Goal: Check status: Check status

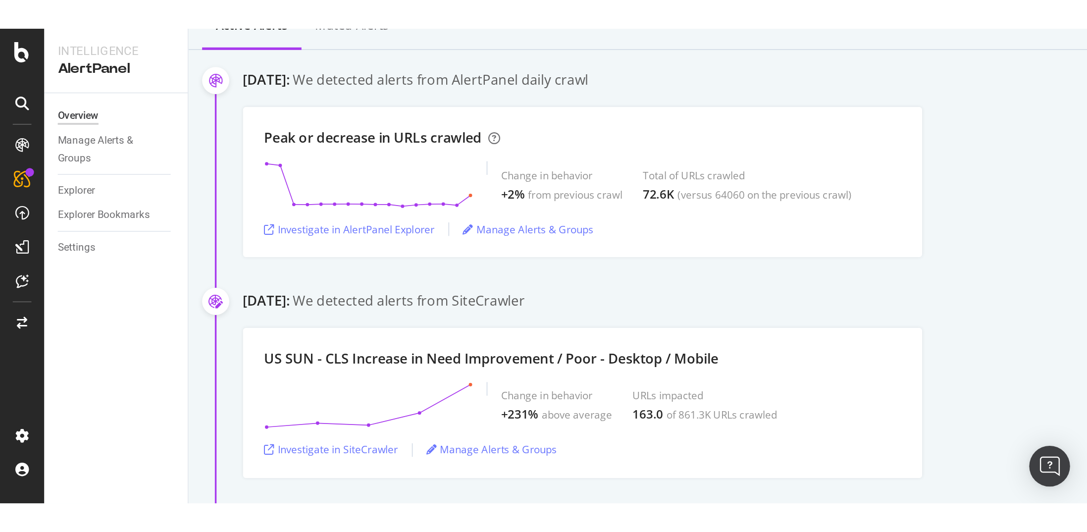
scroll to position [149, 0]
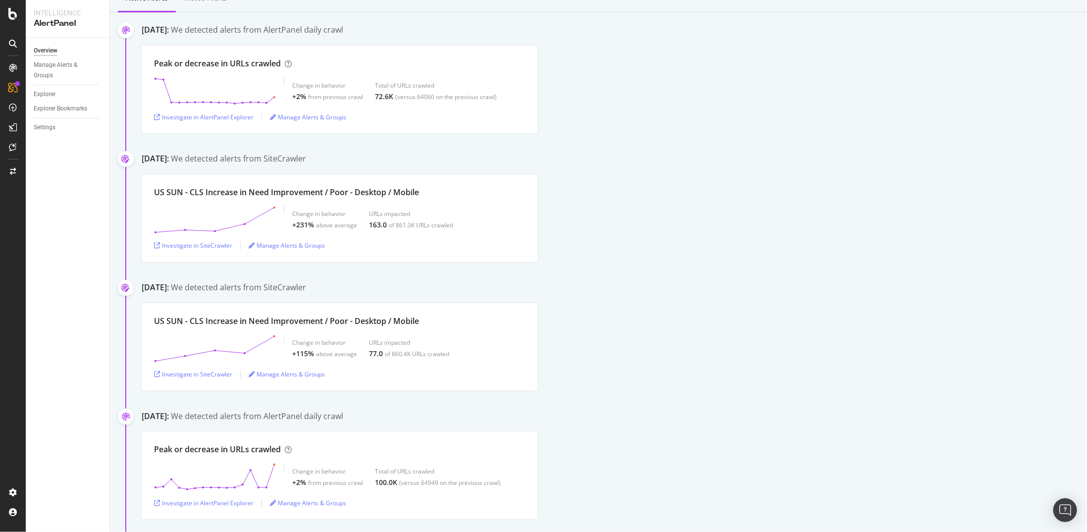
click at [16, 20] on div at bounding box center [13, 266] width 26 height 532
click at [12, 13] on icon at bounding box center [12, 14] width 9 height 12
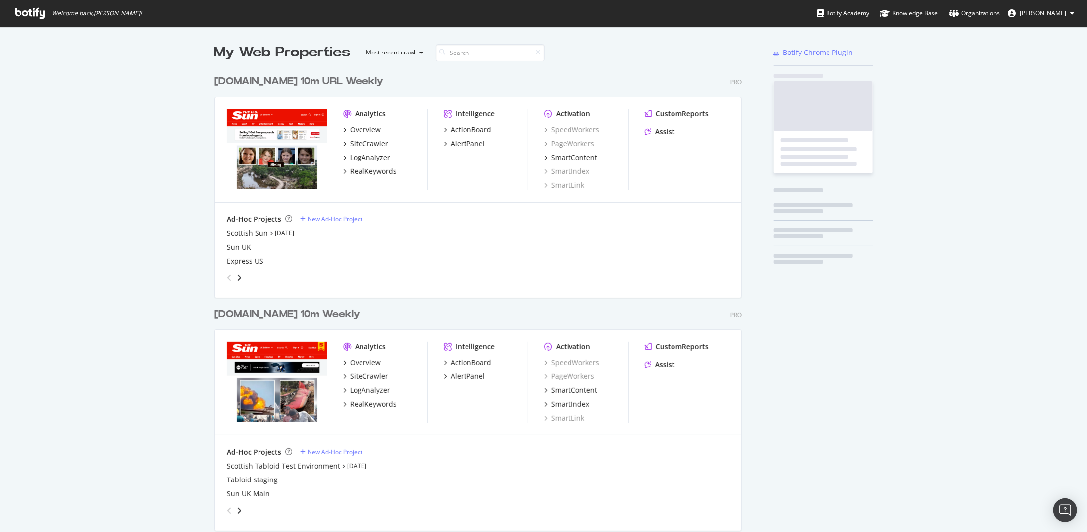
scroll to position [525, 1073]
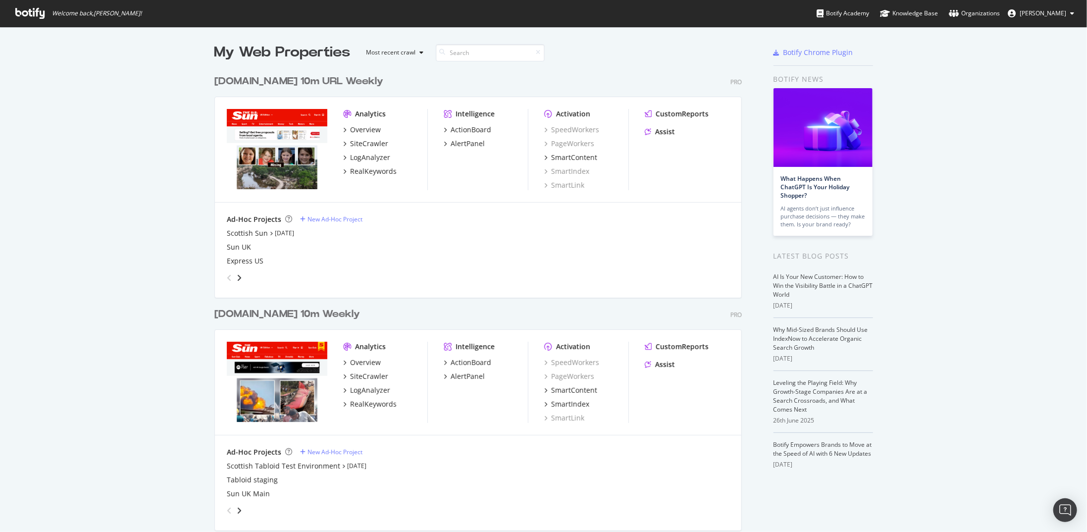
click at [328, 77] on div "[DOMAIN_NAME] 10m URL Weekly" at bounding box center [299, 81] width 169 height 14
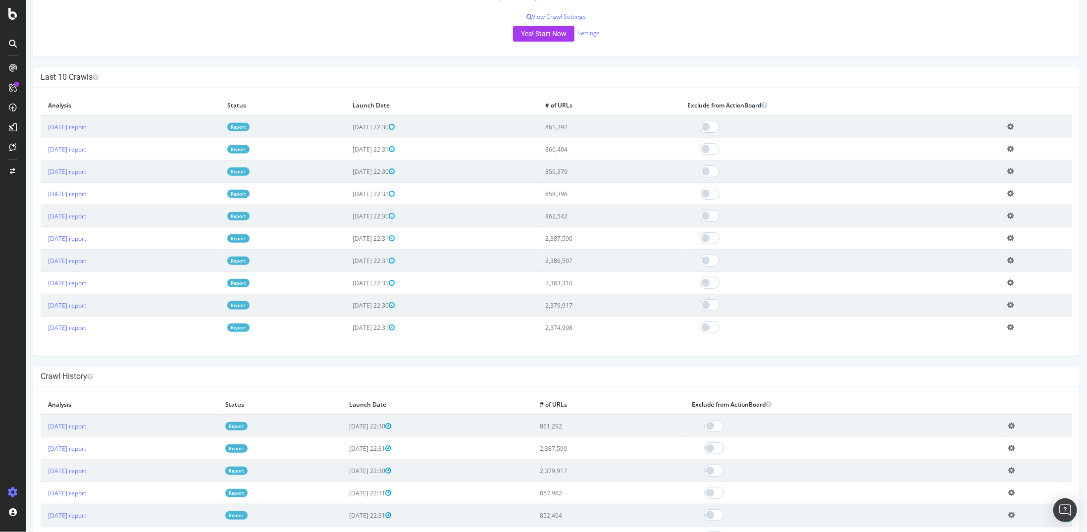
scroll to position [198, 0]
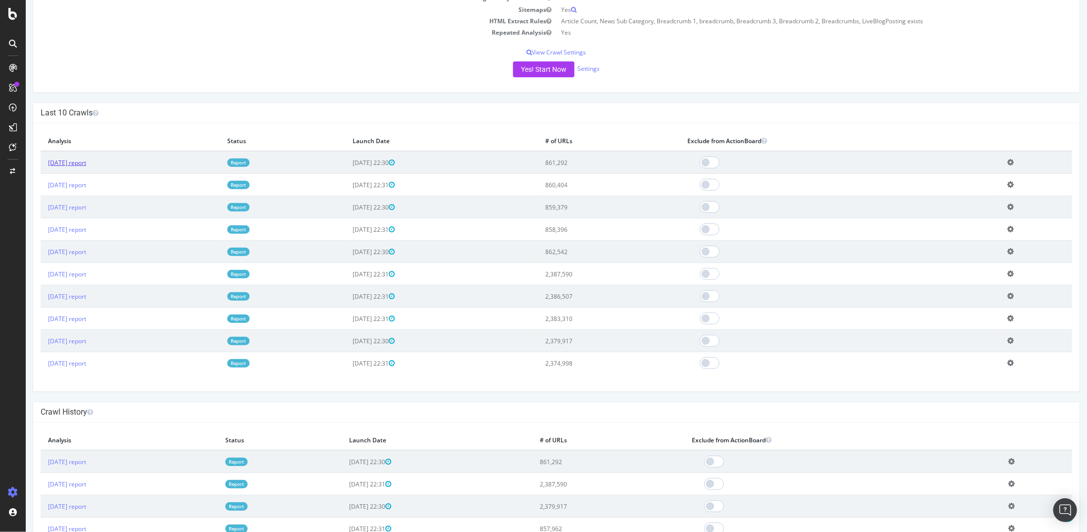
click at [83, 159] on link "[DATE] report" at bounding box center [67, 163] width 38 height 8
